Goal: Browse casually: Explore the website without a specific task or goal

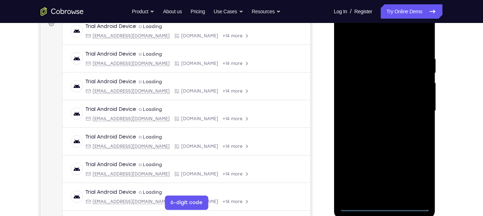
scroll to position [115, 0]
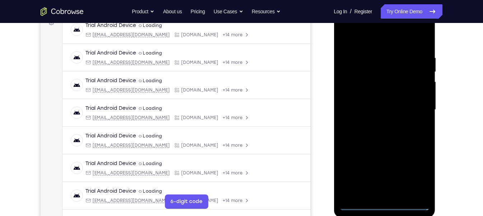
click at [386, 204] on div at bounding box center [384, 109] width 90 height 201
click at [412, 177] on div at bounding box center [384, 109] width 90 height 201
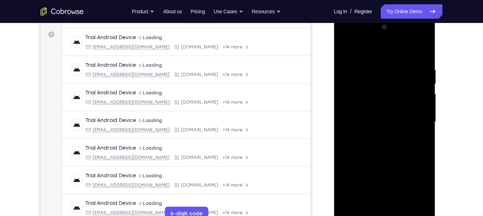
scroll to position [85, 0]
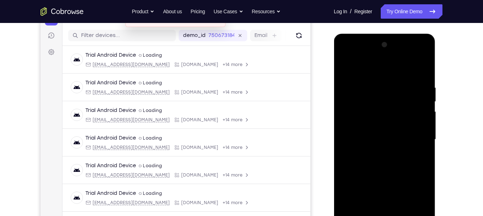
click at [345, 57] on div at bounding box center [384, 139] width 90 height 201
click at [422, 136] on div at bounding box center [384, 139] width 90 height 201
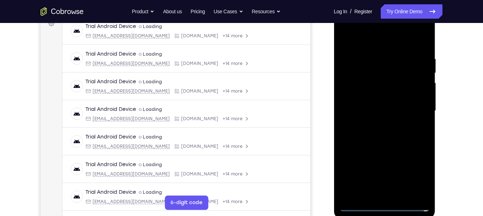
scroll to position [114, 0]
click at [376, 125] on div at bounding box center [384, 110] width 90 height 201
click at [369, 104] on div at bounding box center [384, 110] width 90 height 201
click at [375, 96] on div at bounding box center [384, 110] width 90 height 201
click at [379, 110] on div at bounding box center [384, 110] width 90 height 201
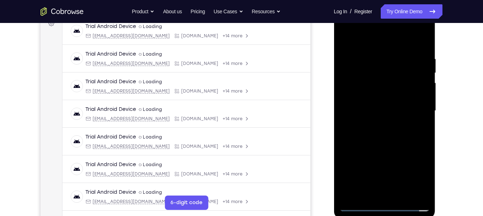
click at [382, 136] on div at bounding box center [384, 110] width 90 height 201
click at [388, 132] on div at bounding box center [384, 110] width 90 height 201
click at [391, 145] on div at bounding box center [384, 110] width 90 height 201
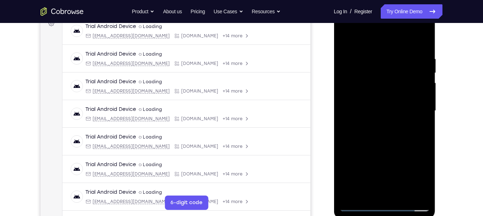
click at [379, 144] on div at bounding box center [384, 110] width 90 height 201
click at [403, 195] on div at bounding box center [384, 110] width 90 height 201
click at [384, 150] on div at bounding box center [384, 110] width 90 height 201
drag, startPoint x: 385, startPoint y: 163, endPoint x: 376, endPoint y: 74, distance: 88.8
click at [376, 74] on div at bounding box center [384, 110] width 90 height 201
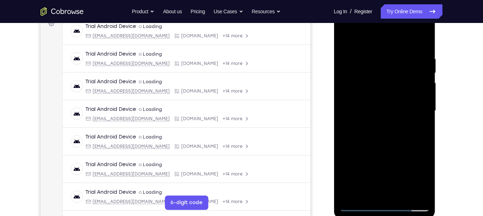
drag, startPoint x: 369, startPoint y: 158, endPoint x: 363, endPoint y: 115, distance: 44.2
click at [363, 115] on div at bounding box center [384, 110] width 90 height 201
drag, startPoint x: 374, startPoint y: 173, endPoint x: 371, endPoint y: 97, distance: 76.2
click at [371, 97] on div at bounding box center [384, 110] width 90 height 201
drag, startPoint x: 377, startPoint y: 182, endPoint x: 373, endPoint y: 143, distance: 39.7
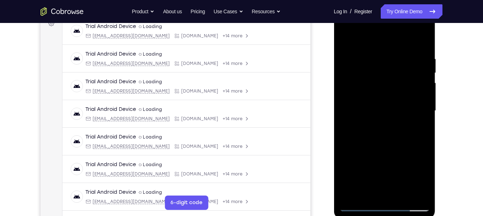
click at [373, 143] on div at bounding box center [384, 110] width 90 height 201
drag, startPoint x: 376, startPoint y: 188, endPoint x: 377, endPoint y: 147, distance: 40.6
click at [377, 147] on div at bounding box center [384, 110] width 90 height 201
drag, startPoint x: 375, startPoint y: 189, endPoint x: 370, endPoint y: 146, distance: 43.0
click at [370, 146] on div at bounding box center [384, 110] width 90 height 201
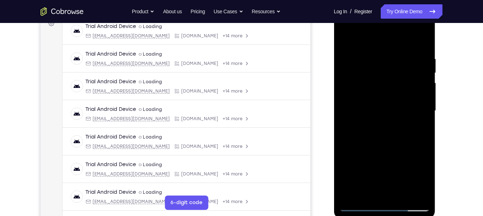
drag, startPoint x: 376, startPoint y: 184, endPoint x: 371, endPoint y: 142, distance: 42.0
click at [371, 142] on div at bounding box center [384, 110] width 90 height 201
click at [360, 204] on div at bounding box center [384, 110] width 90 height 201
click at [359, 205] on div at bounding box center [384, 110] width 90 height 201
click at [371, 195] on div at bounding box center [384, 110] width 90 height 201
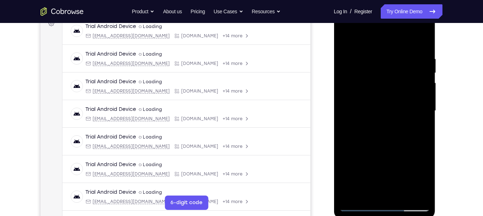
click at [357, 38] on div at bounding box center [384, 110] width 90 height 201
click at [359, 53] on div at bounding box center [384, 110] width 90 height 201
click at [348, 50] on div at bounding box center [384, 110] width 90 height 201
click at [373, 50] on div at bounding box center [384, 110] width 90 height 201
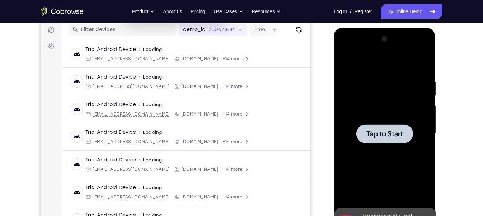
scroll to position [90, 0]
click at [365, 130] on div at bounding box center [384, 134] width 57 height 19
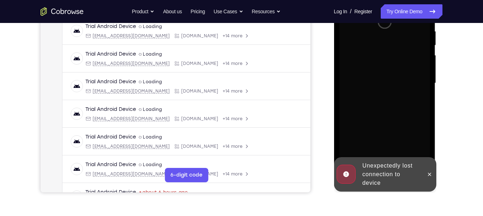
scroll to position [143, 0]
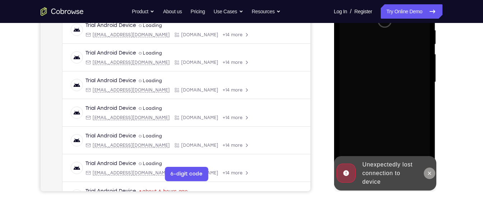
click at [427, 172] on icon at bounding box center [430, 174] width 6 height 6
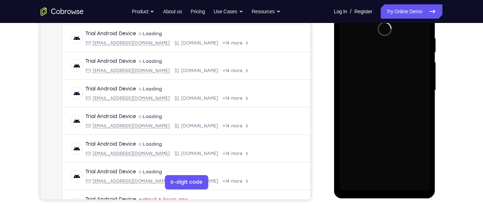
scroll to position [135, 0]
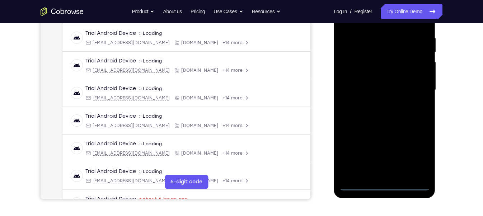
click at [388, 186] on div at bounding box center [384, 90] width 90 height 201
click at [418, 149] on div at bounding box center [384, 90] width 90 height 201
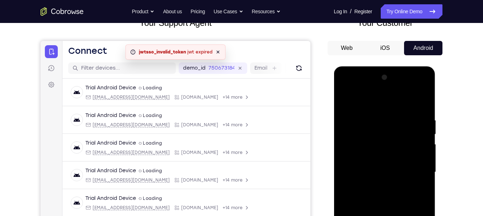
scroll to position [48, 0]
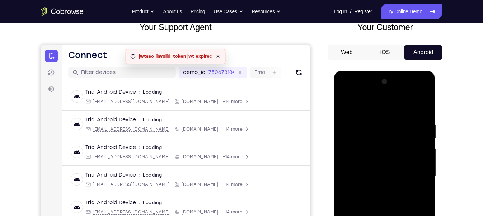
click at [349, 92] on div at bounding box center [384, 176] width 90 height 201
click at [411, 172] on div at bounding box center [384, 176] width 90 height 201
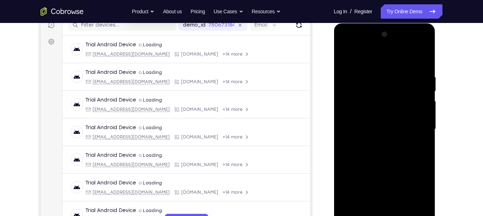
scroll to position [96, 0]
click at [378, 139] on div at bounding box center [384, 128] width 90 height 201
click at [374, 122] on div at bounding box center [384, 128] width 90 height 201
click at [372, 115] on div at bounding box center [384, 128] width 90 height 201
click at [376, 126] on div at bounding box center [384, 128] width 90 height 201
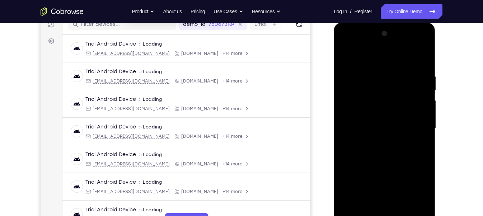
click at [376, 149] on div at bounding box center [384, 128] width 90 height 201
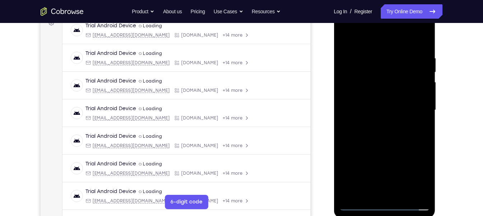
scroll to position [116, 0]
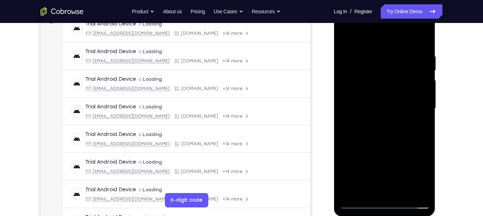
click at [393, 126] on div at bounding box center [384, 108] width 90 height 201
click at [368, 193] on div at bounding box center [384, 108] width 90 height 201
click at [385, 139] on div at bounding box center [384, 108] width 90 height 201
click at [416, 53] on div at bounding box center [384, 108] width 90 height 201
click at [421, 40] on div at bounding box center [384, 108] width 90 height 201
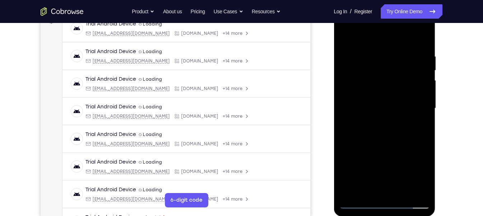
click at [372, 194] on div at bounding box center [384, 108] width 90 height 201
click at [371, 35] on div at bounding box center [384, 108] width 90 height 201
click at [367, 55] on div at bounding box center [384, 108] width 90 height 201
click at [345, 36] on div at bounding box center [384, 108] width 90 height 201
click at [363, 50] on div at bounding box center [384, 108] width 90 height 201
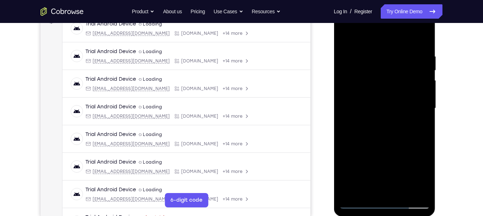
click at [406, 61] on div at bounding box center [384, 108] width 90 height 201
click at [393, 146] on div at bounding box center [384, 108] width 90 height 201
click at [371, 187] on div at bounding box center [384, 108] width 90 height 201
click at [418, 128] on div at bounding box center [384, 108] width 90 height 201
click at [422, 174] on div at bounding box center [384, 108] width 90 height 201
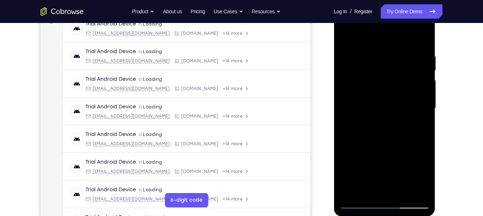
click at [422, 125] on div at bounding box center [384, 108] width 90 height 201
click at [348, 38] on div at bounding box center [384, 109] width 90 height 201
click at [370, 54] on div at bounding box center [384, 109] width 90 height 201
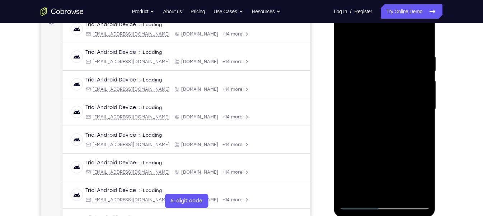
drag, startPoint x: 415, startPoint y: 84, endPoint x: 371, endPoint y: 87, distance: 43.9
click at [371, 87] on div at bounding box center [384, 109] width 90 height 201
